Goal: Information Seeking & Learning: Find contact information

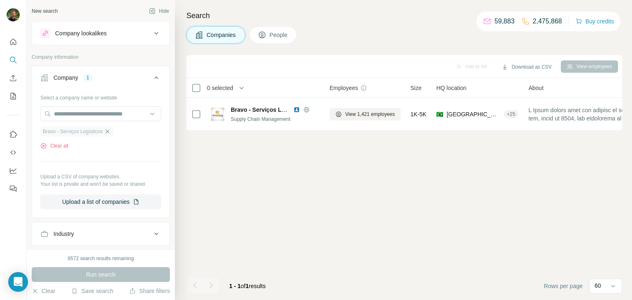
click at [110, 130] on icon "button" at bounding box center [107, 131] width 7 height 7
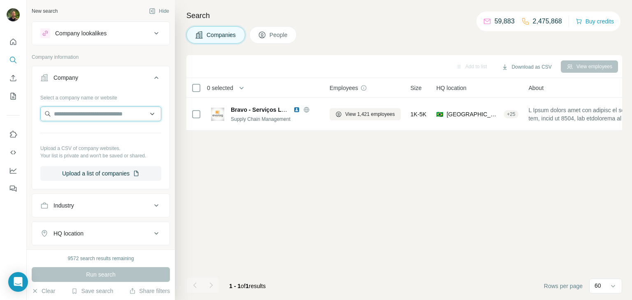
click at [96, 113] on input "text" at bounding box center [100, 114] width 121 height 15
paste input "**********"
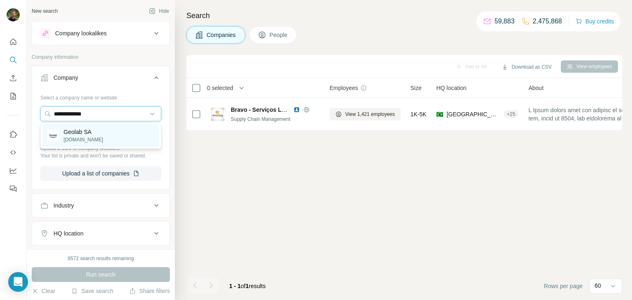
type input "**********"
click at [71, 137] on p "[DOMAIN_NAME]" at bounding box center [84, 139] width 40 height 7
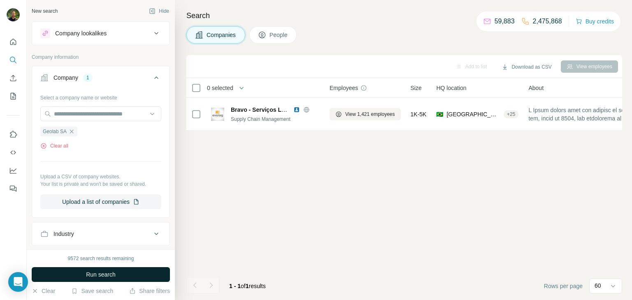
click at [120, 272] on button "Run search" at bounding box center [101, 274] width 138 height 15
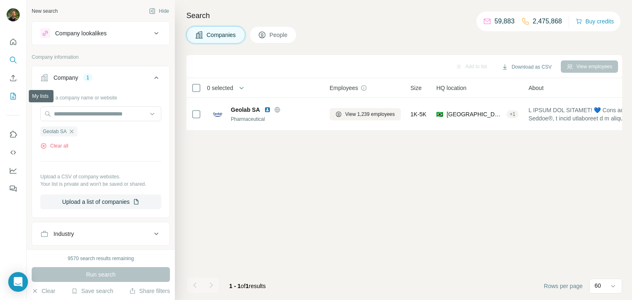
click at [11, 95] on icon "My lists" at bounding box center [13, 96] width 8 height 8
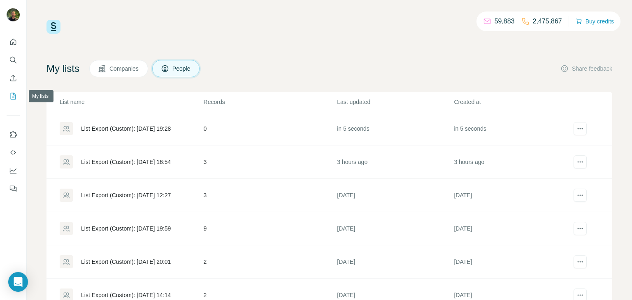
click at [12, 98] on icon "My lists" at bounding box center [14, 95] width 4 height 5
click at [126, 123] on div "List Export (Custom): [DATE] 19:28" at bounding box center [131, 128] width 143 height 13
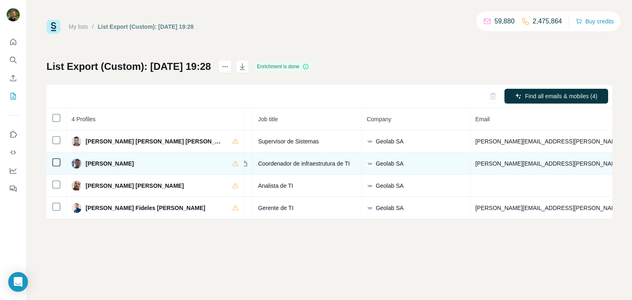
scroll to position [0, 87]
click at [476, 165] on span "[PERSON_NAME][EMAIL_ADDRESS][PERSON_NAME][DOMAIN_NAME]" at bounding box center [572, 163] width 193 height 7
copy span "[PERSON_NAME][EMAIL_ADDRESS][PERSON_NAME][DOMAIN_NAME]"
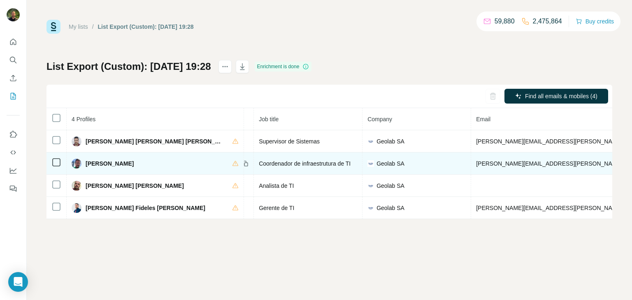
copy span "[PHONE_NUMBER]"
click at [476, 167] on span "[PERSON_NAME][EMAIL_ADDRESS][PERSON_NAME][DOMAIN_NAME]" at bounding box center [572, 163] width 193 height 7
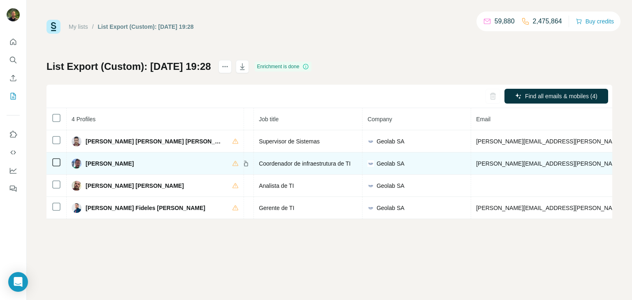
click at [476, 167] on span "[PERSON_NAME][EMAIL_ADDRESS][PERSON_NAME][DOMAIN_NAME]" at bounding box center [572, 163] width 193 height 7
copy span "[PERSON_NAME][EMAIL_ADDRESS][PERSON_NAME][DOMAIN_NAME]"
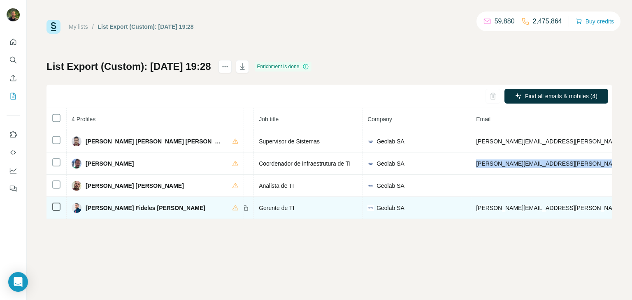
copy span "[PERSON_NAME][EMAIL_ADDRESS][PERSON_NAME][DOMAIN_NAME]"
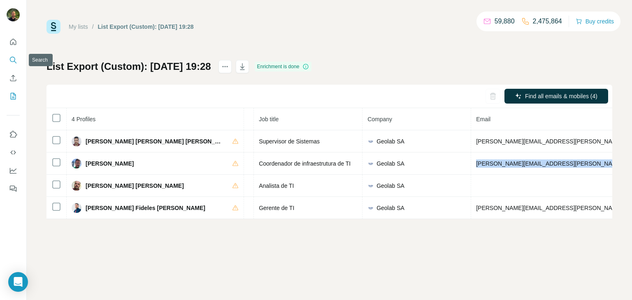
click at [14, 63] on icon "Search" at bounding box center [13, 60] width 8 height 8
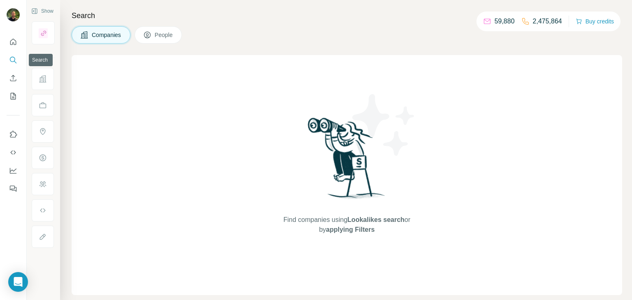
click at [12, 61] on icon "Search" at bounding box center [13, 60] width 8 height 8
click at [16, 62] on icon "Search" at bounding box center [13, 60] width 8 height 8
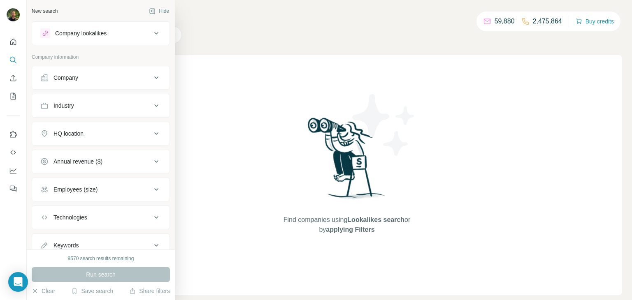
click at [62, 77] on div "Company" at bounding box center [65, 78] width 25 height 8
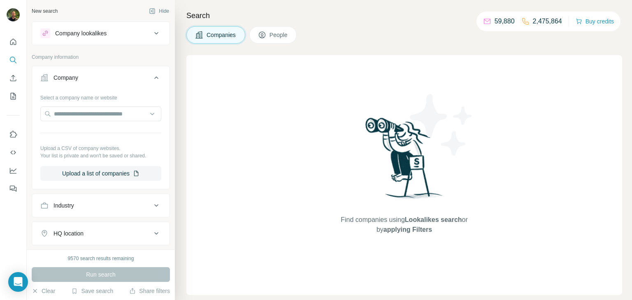
click at [100, 106] on div "Select a company name or website Upload a CSV of company websites. Your list is…" at bounding box center [100, 136] width 121 height 90
click at [105, 111] on input "text" at bounding box center [100, 114] width 121 height 15
paste input "**********"
type input "**********"
click at [109, 111] on input "text" at bounding box center [100, 114] width 121 height 15
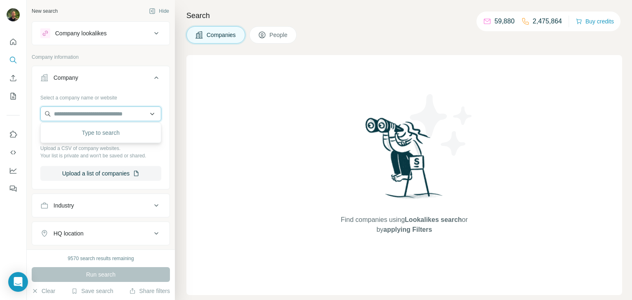
click at [92, 113] on input "text" at bounding box center [100, 114] width 121 height 15
type input "**********"
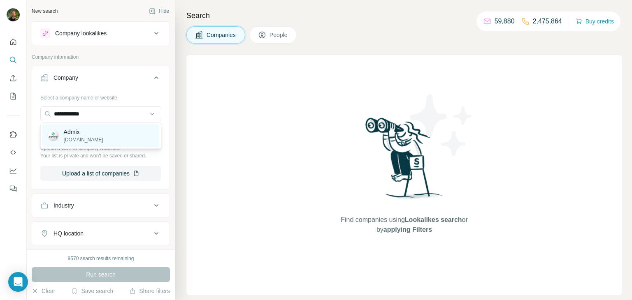
click at [81, 133] on p "Admix" at bounding box center [84, 132] width 40 height 8
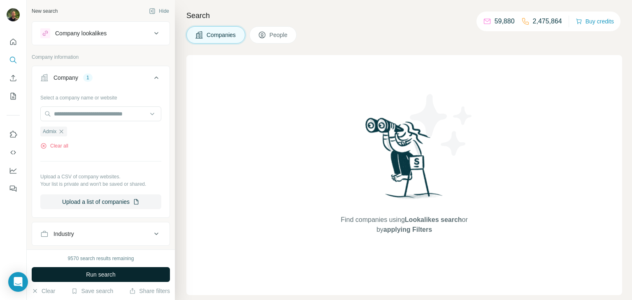
click at [127, 276] on button "Run search" at bounding box center [101, 274] width 138 height 15
